Goal: Subscribe to service/newsletter

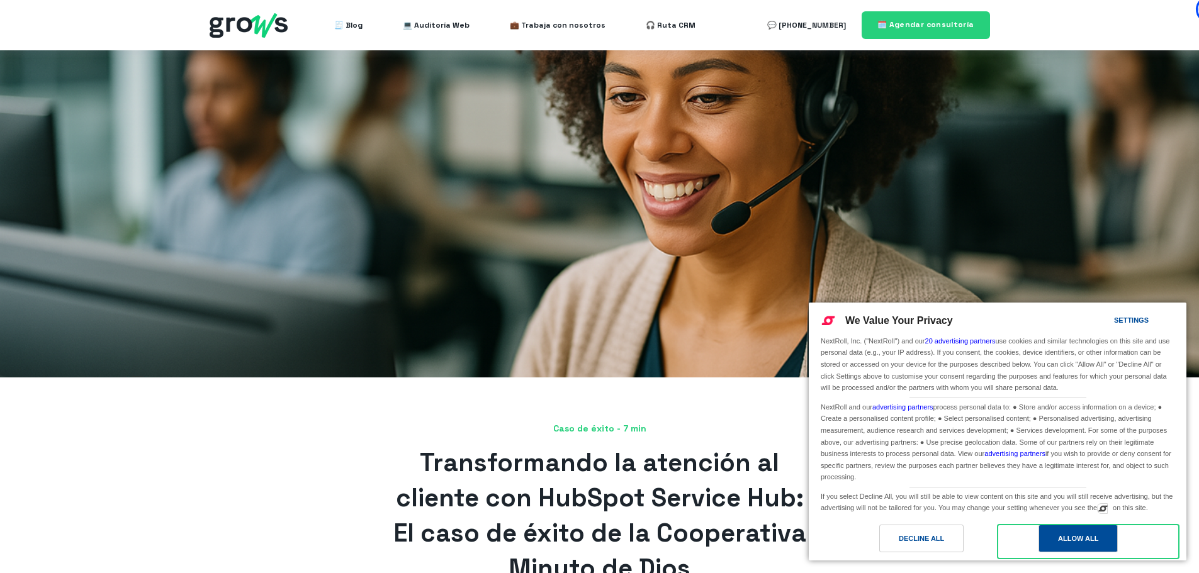
click at [1060, 542] on div "Allow All" at bounding box center [1078, 539] width 40 height 14
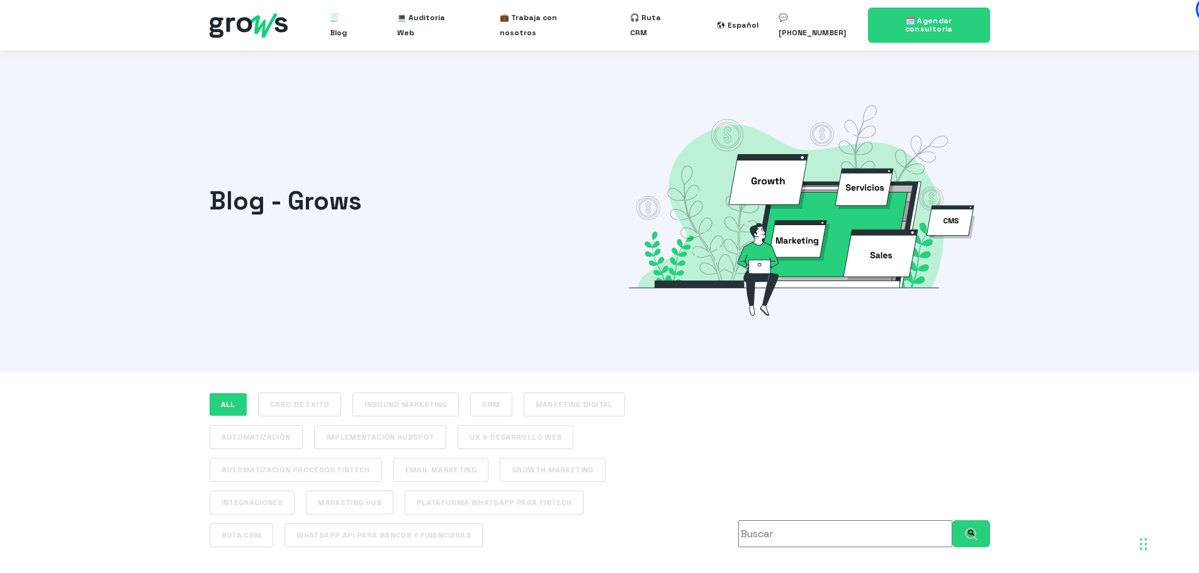
drag, startPoint x: 1203, startPoint y: 79, endPoint x: 1163, endPoint y: 11, distance: 78.7
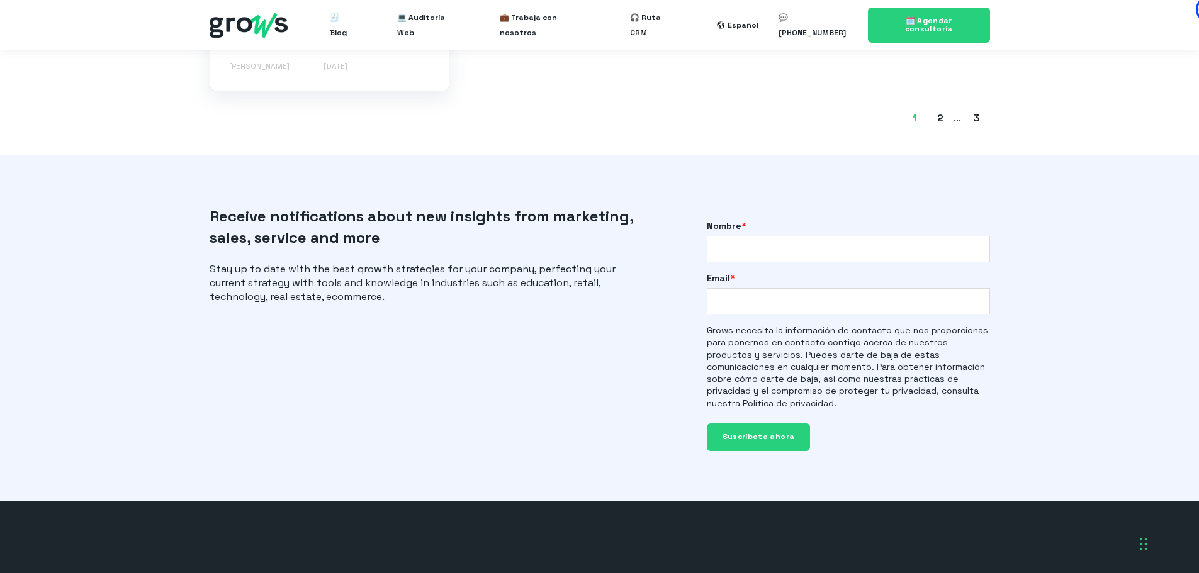
scroll to position [2279, 0]
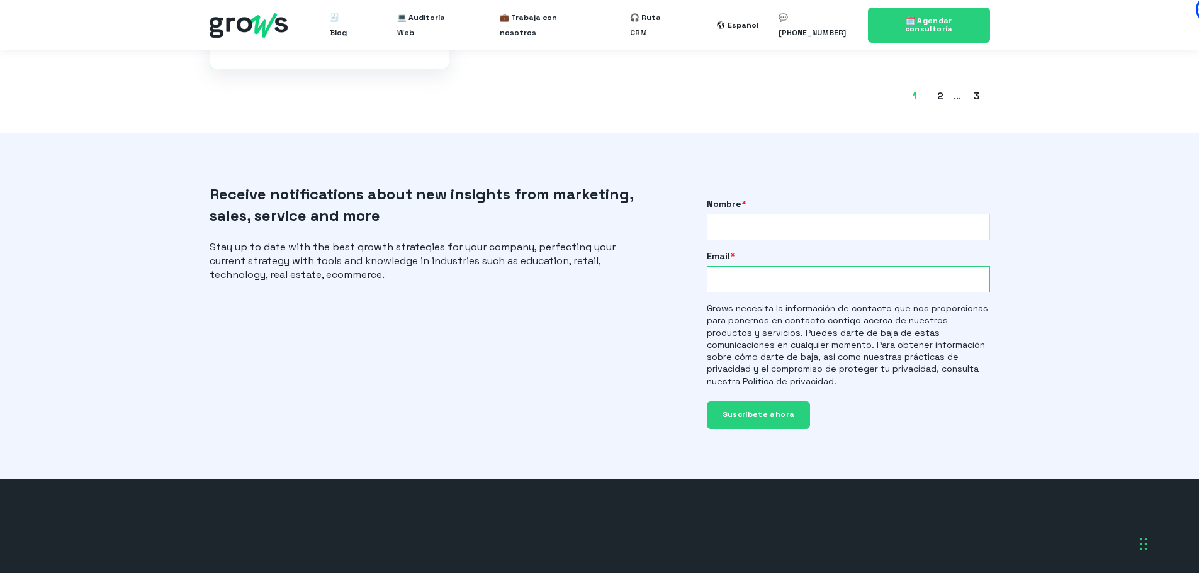
click at [750, 272] on input "Email *" at bounding box center [848, 279] width 283 height 26
paste input "raoulreading+hubspot@gmail.com"
click at [718, 267] on input "raoulreading+hubspot@gmail.com" at bounding box center [848, 279] width 283 height 26
type input "raoulreading+hubspot@gmail.com"
click at [715, 219] on input "Nombre *" at bounding box center [848, 227] width 283 height 26
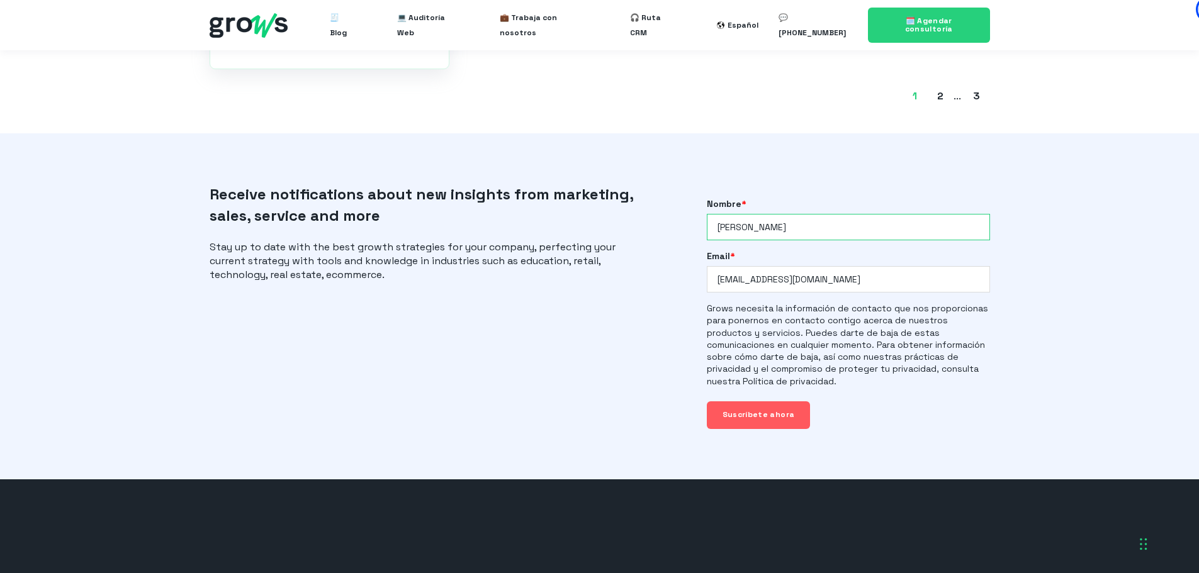
type input "Raoul"
click at [744, 404] on input "Suscríbete ahora" at bounding box center [759, 415] width 104 height 27
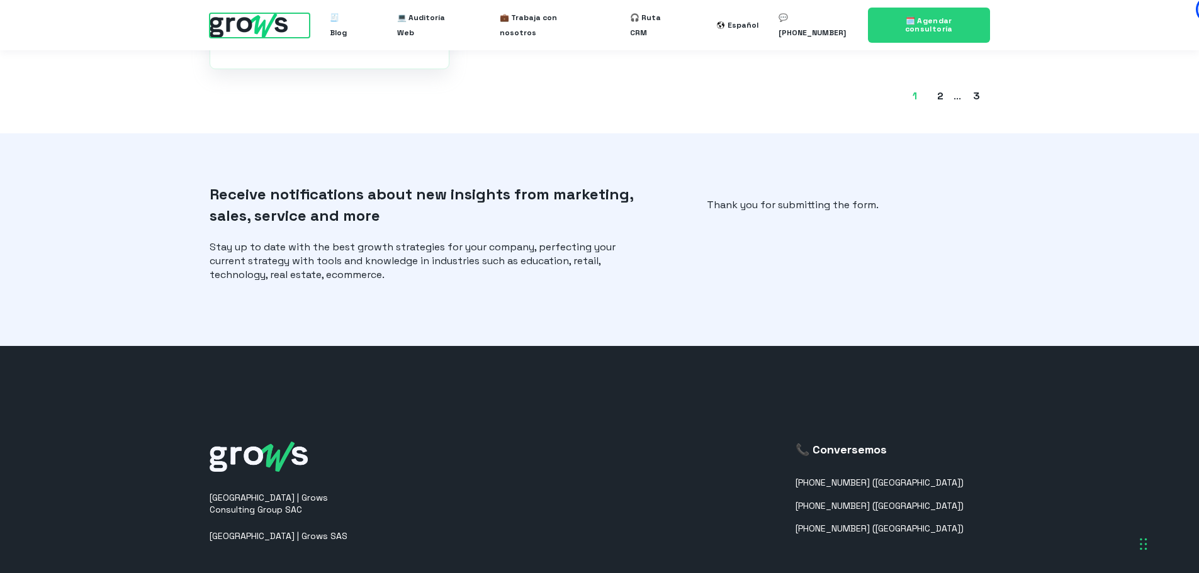
click at [249, 33] on img at bounding box center [249, 25] width 78 height 25
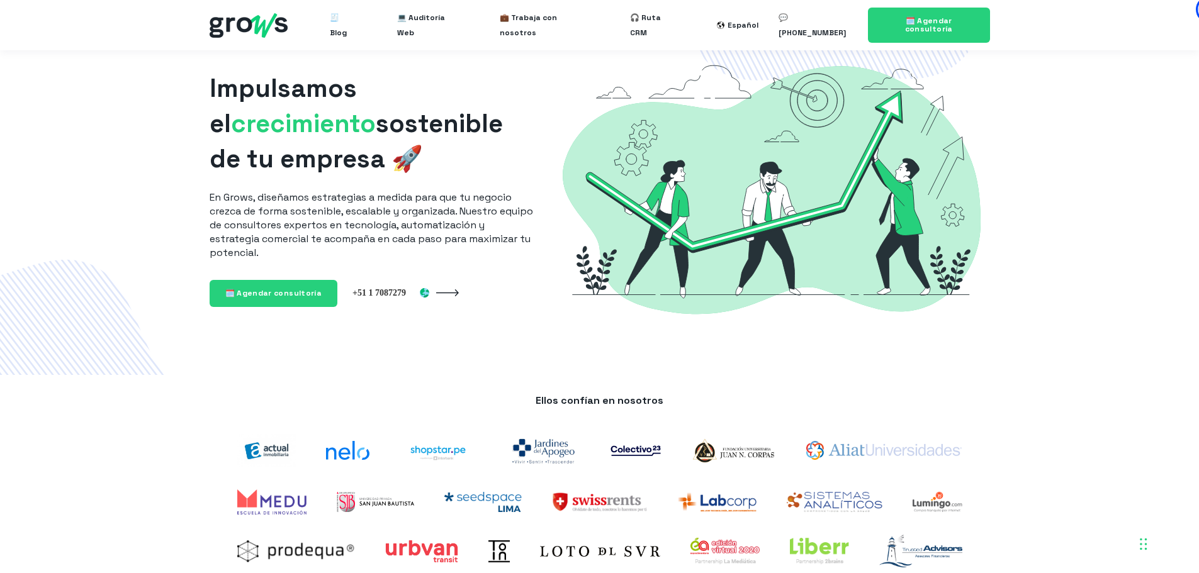
scroll to position [52, 0]
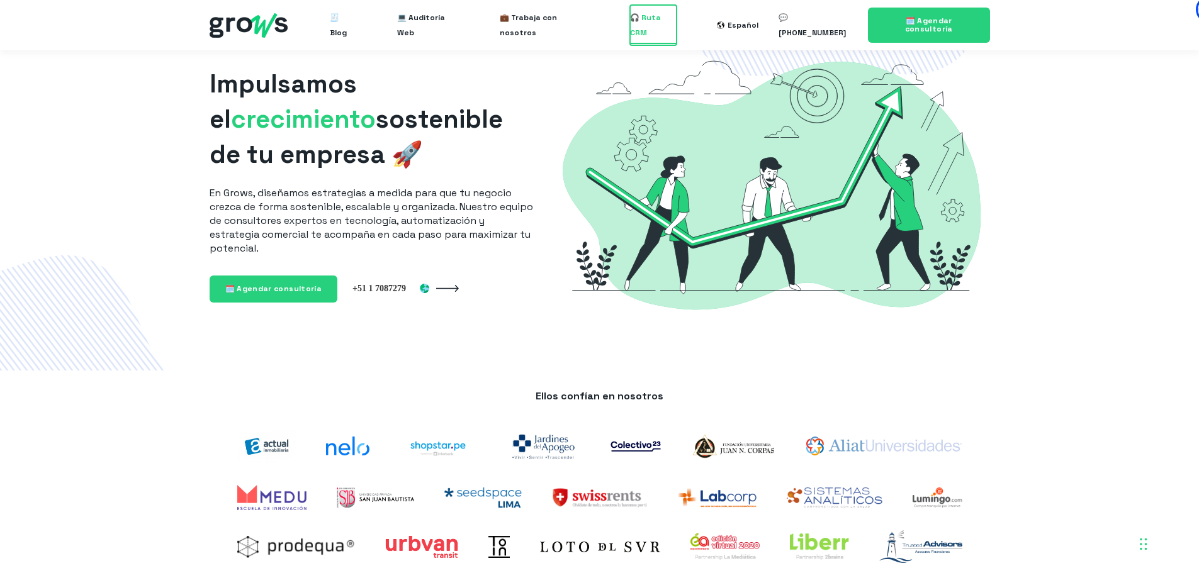
click at [665, 26] on span "🎧 Ruta CRM" at bounding box center [653, 25] width 47 height 40
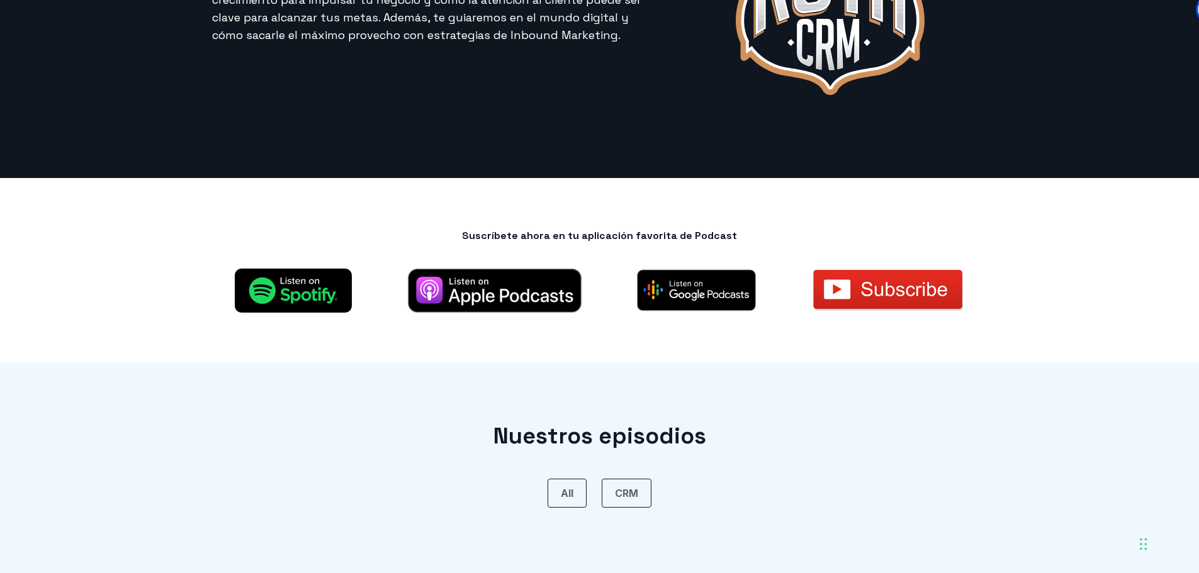
scroll to position [407, 0]
